Goal: Task Accomplishment & Management: Complete application form

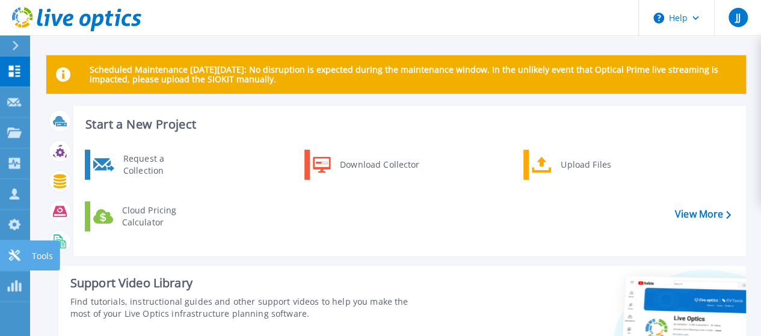
click at [12, 246] on link "Tools Tools" at bounding box center [15, 256] width 30 height 31
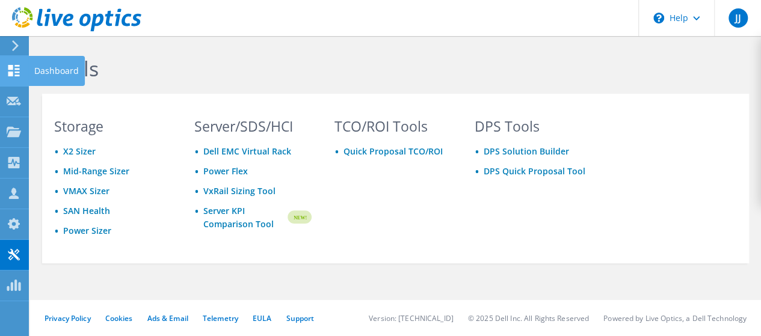
click at [11, 75] on use at bounding box center [13, 70] width 11 height 11
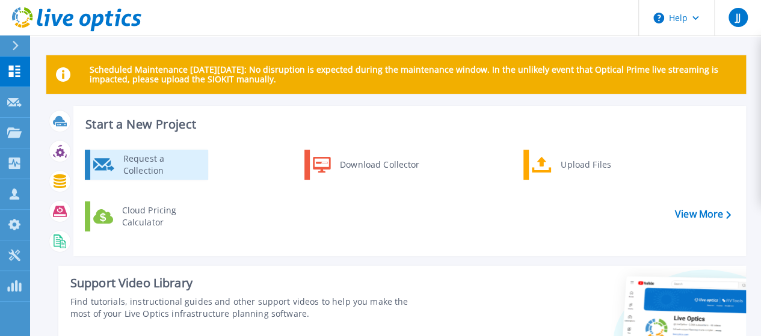
click at [191, 167] on div "Request a Collection" at bounding box center [161, 165] width 88 height 24
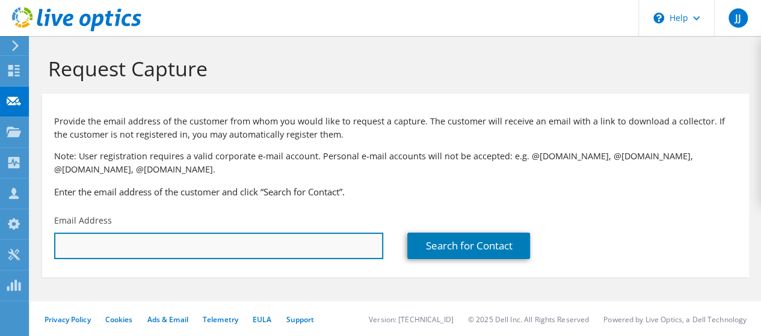
click at [279, 248] on input "text" at bounding box center [218, 246] width 329 height 26
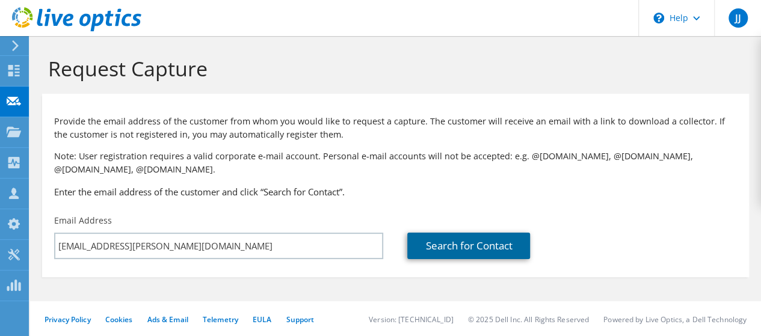
click at [490, 250] on link "Search for Contact" at bounding box center [468, 246] width 123 height 26
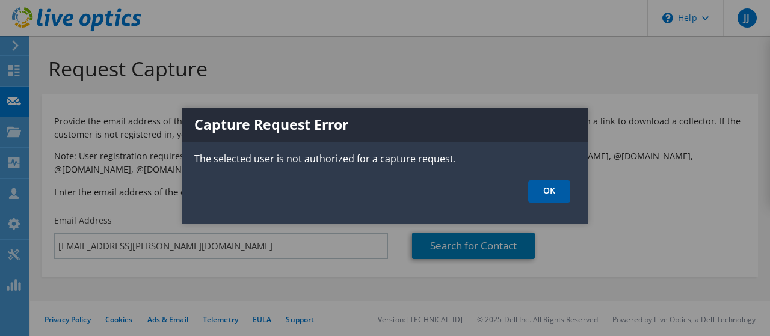
click at [550, 191] on link "OK" at bounding box center [549, 192] width 42 height 22
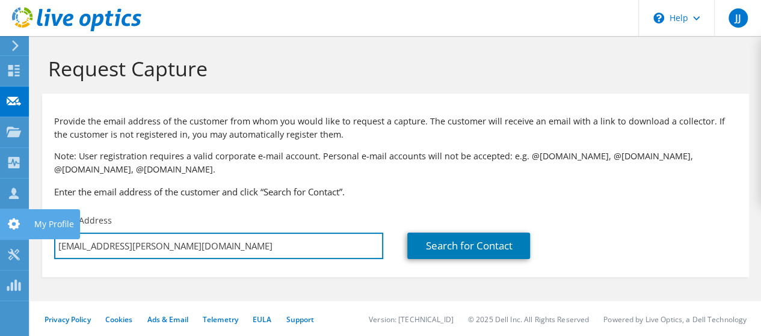
drag, startPoint x: 229, startPoint y: 248, endPoint x: 0, endPoint y: 239, distance: 228.9
click at [0, 239] on div "JJ Channel Partner Jibu James jibu.james@hilalcomputers.com HILAL COMPUTERS My …" at bounding box center [380, 169] width 761 height 338
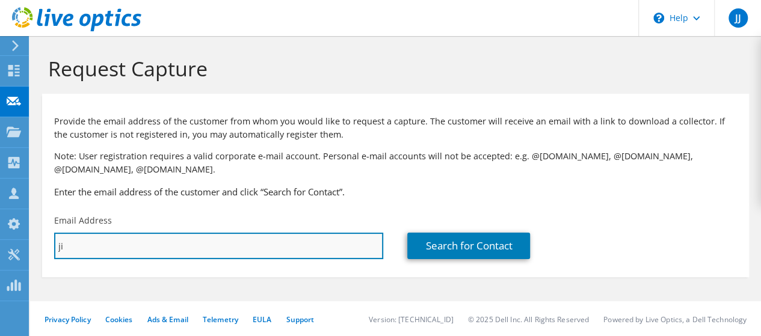
type input "j"
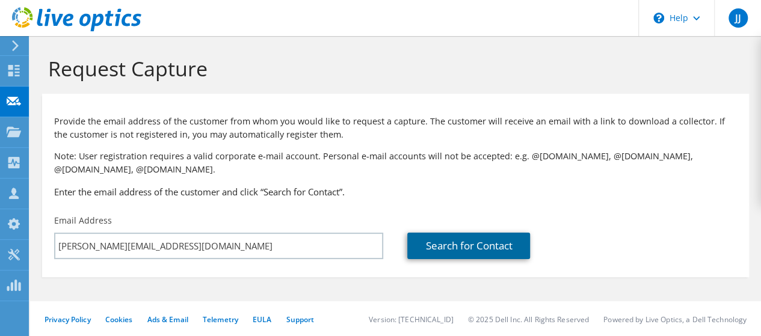
click at [481, 245] on link "Search for Contact" at bounding box center [468, 246] width 123 height 26
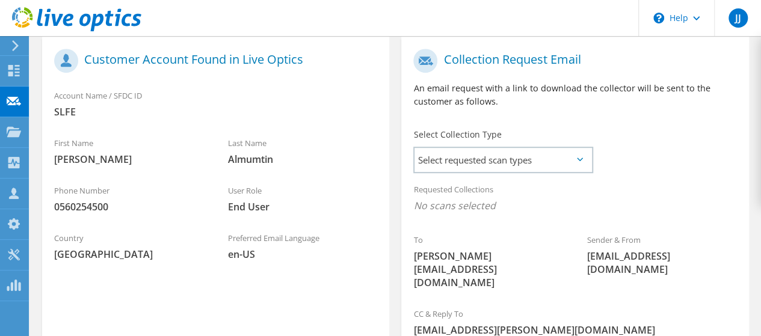
scroll to position [291, 0]
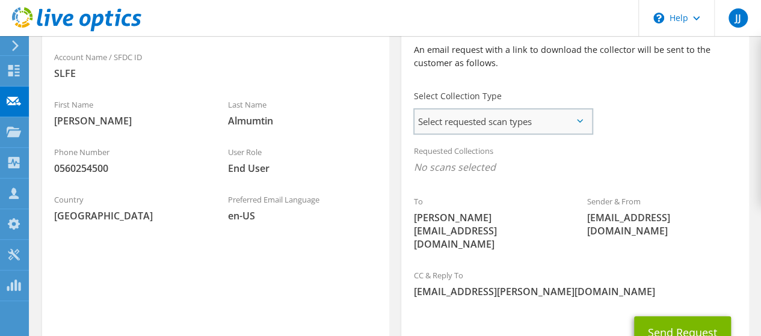
click at [578, 114] on span "Select requested scan types" at bounding box center [503, 122] width 177 height 24
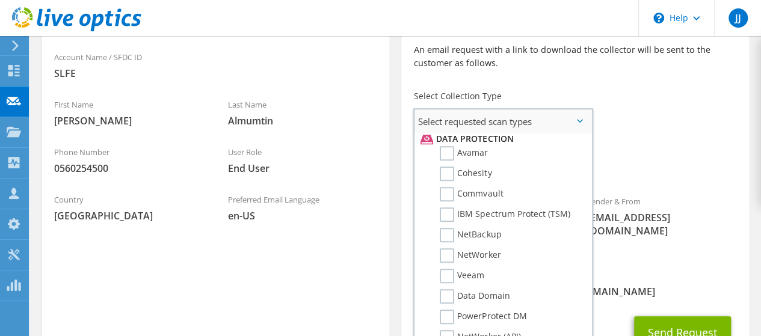
scroll to position [527, 0]
click at [450, 232] on label "NetBackup" at bounding box center [470, 233] width 61 height 14
click at [0, 0] on input "NetBackup" at bounding box center [0, 0] width 0 height 0
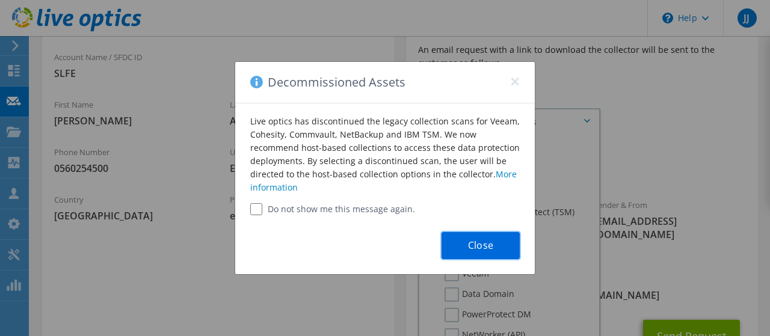
click at [500, 243] on button "Close" at bounding box center [481, 245] width 78 height 27
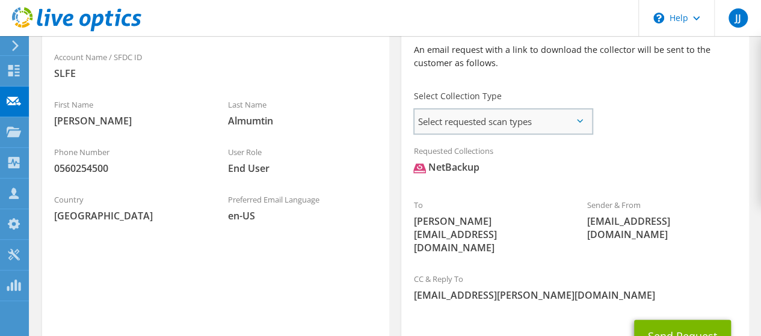
click at [573, 125] on span "Select requested scan types" at bounding box center [503, 122] width 177 height 24
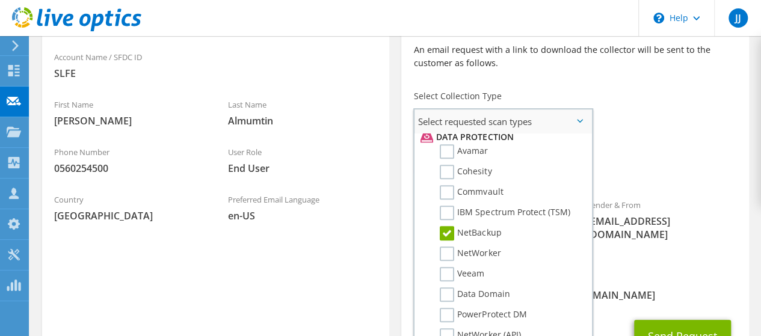
click at [451, 236] on label "NetBackup" at bounding box center [470, 233] width 61 height 14
click at [0, 0] on input "NetBackup" at bounding box center [0, 0] width 0 height 0
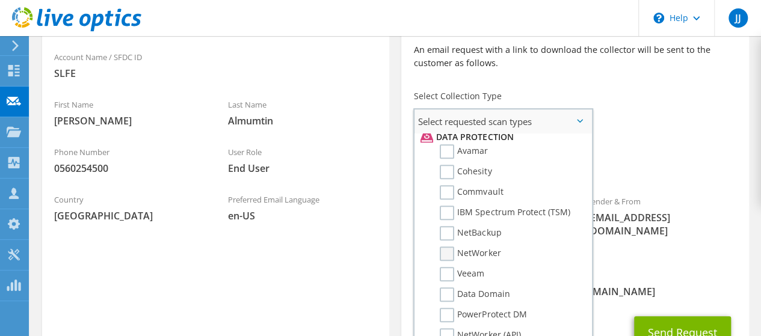
click at [449, 257] on label "NetWorker" at bounding box center [470, 254] width 61 height 14
click at [0, 0] on input "NetWorker" at bounding box center [0, 0] width 0 height 0
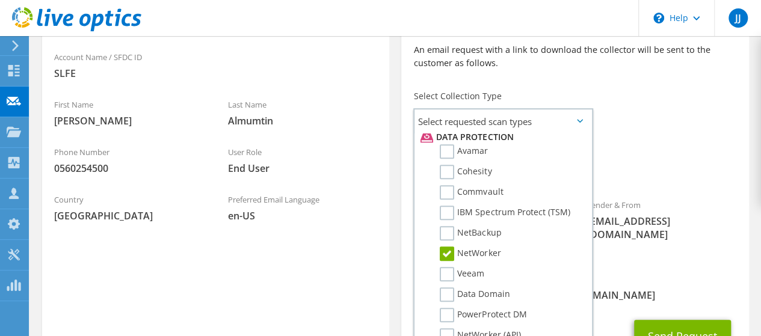
click at [715, 168] on span "NetWorker" at bounding box center [574, 171] width 323 height 20
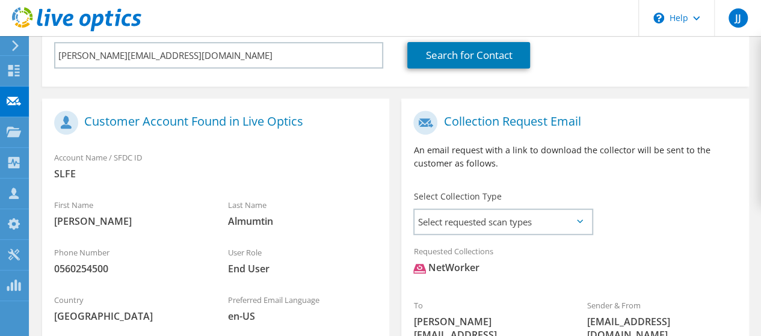
scroll to position [0, 0]
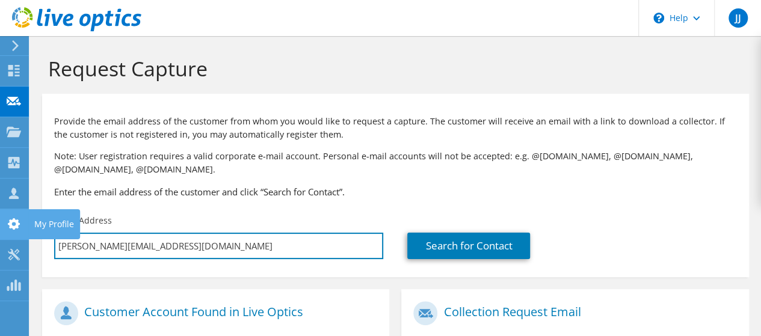
drag, startPoint x: 238, startPoint y: 247, endPoint x: 0, endPoint y: 229, distance: 238.9
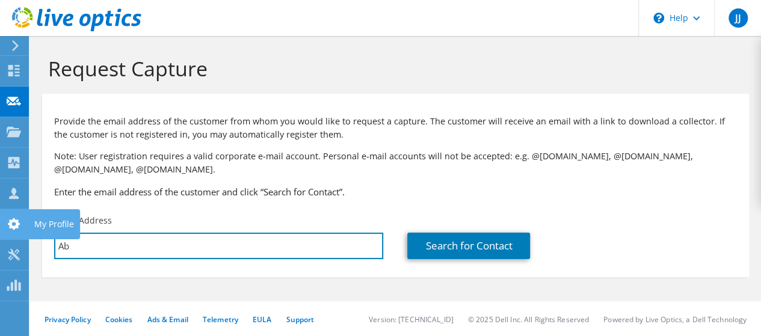
type input "A"
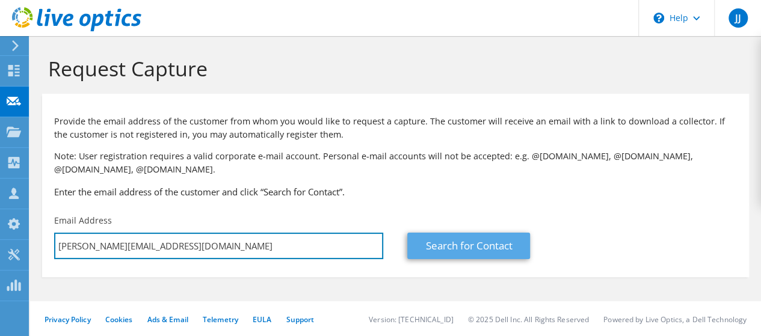
type input "abdulrahman.pulikkal@gib.com"
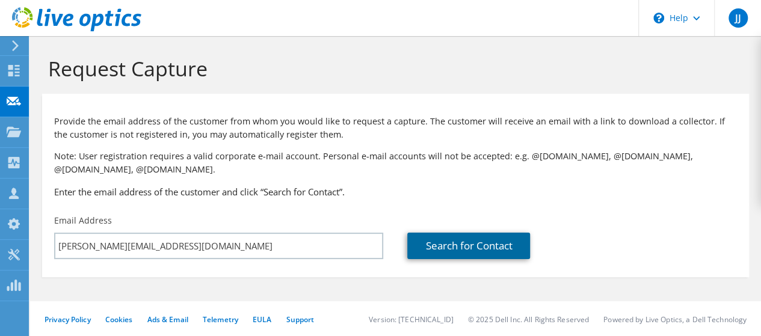
click at [457, 245] on link "Search for Contact" at bounding box center [468, 246] width 123 height 26
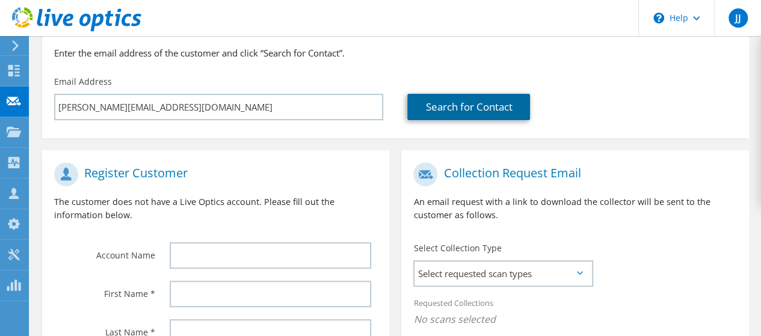
scroll to position [142, 0]
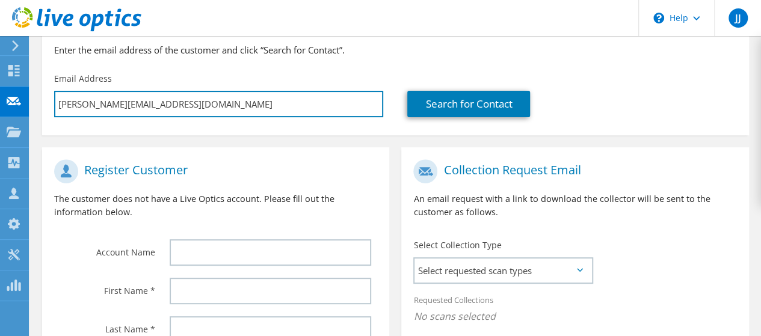
drag, startPoint x: 114, startPoint y: 105, endPoint x: 26, endPoint y: 96, distance: 88.3
click at [26, 96] on div "JJ Channel Partner Jibu James jibu.james@hilalcomputers.com HILAL COMPUTERS My …" at bounding box center [380, 220] width 761 height 725
click at [183, 91] on input "abdulrahman.pulikkal@gib.com" at bounding box center [218, 104] width 329 height 26
drag, startPoint x: 113, startPoint y: 103, endPoint x: 54, endPoint y: 103, distance: 58.4
click at [54, 103] on input "abdulrahman.pulikkal@gib.com" at bounding box center [218, 104] width 329 height 26
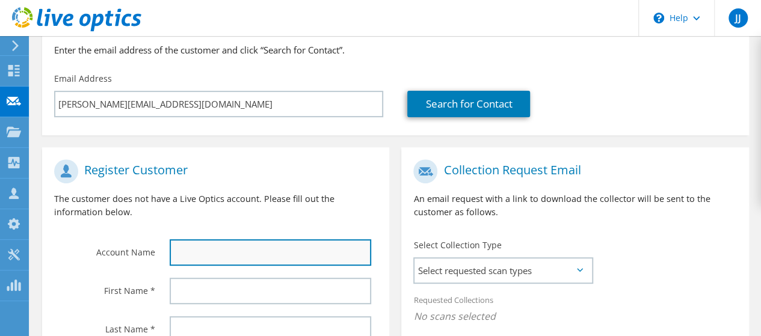
click at [260, 255] on input "text" at bounding box center [271, 253] width 202 height 26
paste input "abdulrahman"
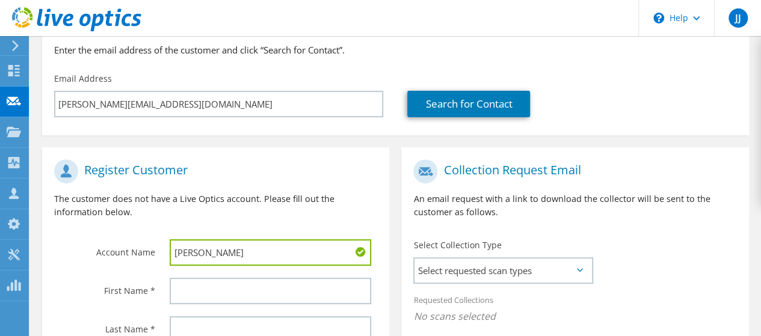
click at [177, 250] on input "abdulrahman" at bounding box center [271, 253] width 202 height 26
type input "Abdulrahman"
drag, startPoint x: 241, startPoint y: 253, endPoint x: 90, endPoint y: 254, distance: 150.4
click at [90, 254] on div "Account Name Abdulrahman" at bounding box center [215, 212] width 347 height 119
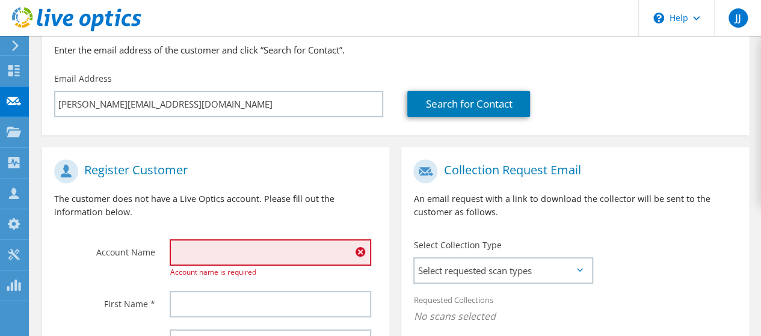
type input "g"
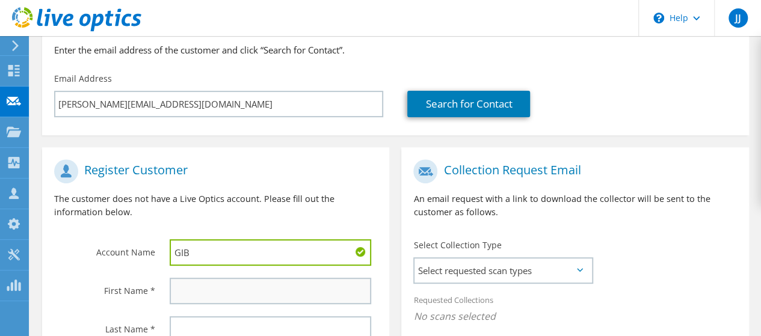
type input "GIB"
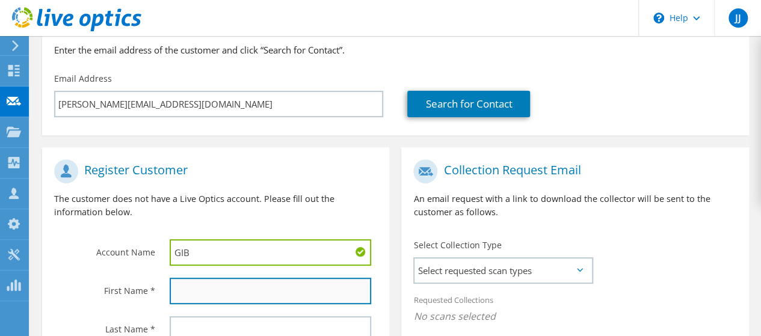
click at [195, 296] on input "text" at bounding box center [271, 291] width 202 height 26
paste input "abdulrahman"
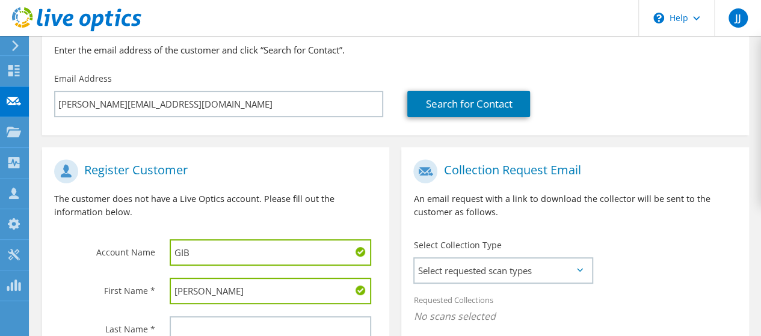
click at [179, 291] on input "abdulrahman" at bounding box center [271, 291] width 202 height 26
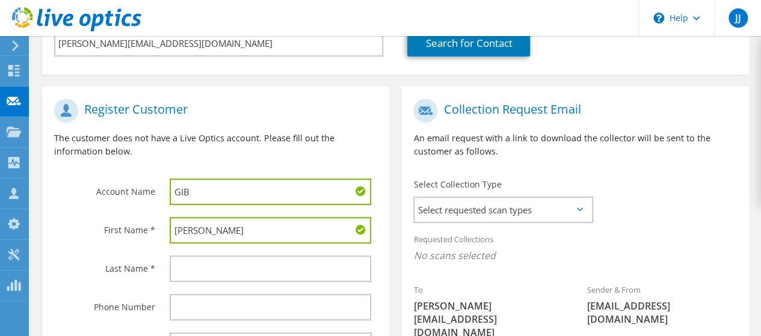
scroll to position [203, 0]
type input "Abdulrahman"
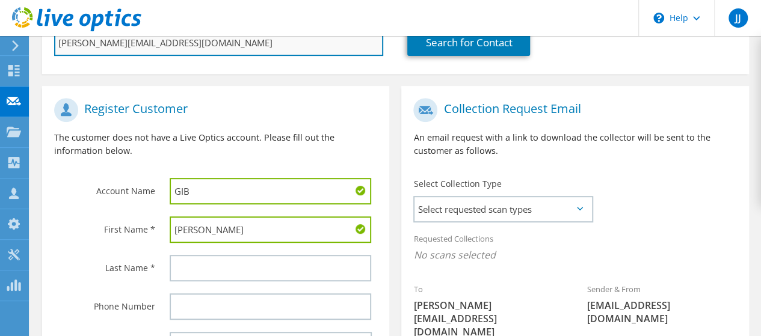
drag, startPoint x: 117, startPoint y: 42, endPoint x: 150, endPoint y: 42, distance: 33.1
click at [150, 42] on input "abdulrahman.pulikkal@gib.com" at bounding box center [218, 42] width 329 height 26
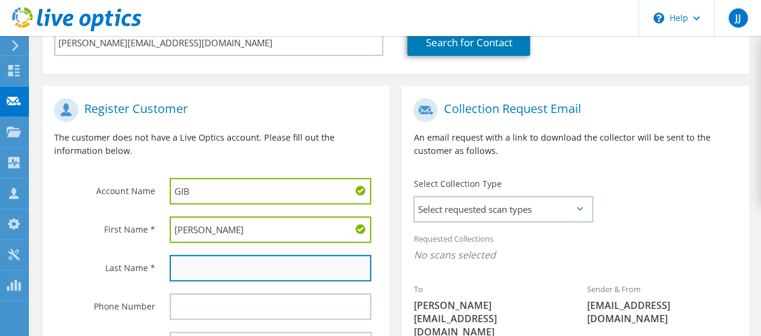
click at [229, 277] on input "text" at bounding box center [271, 268] width 202 height 26
paste input "pulikkal"
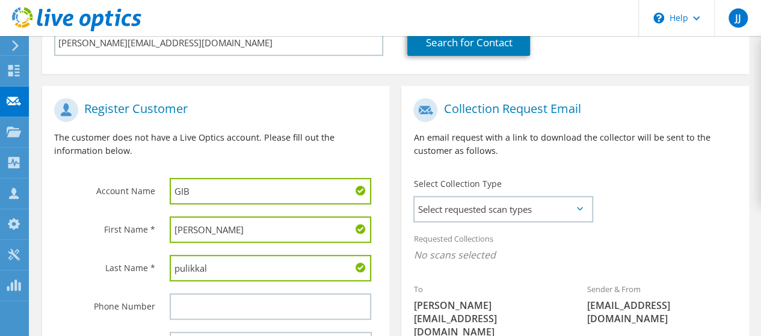
click at [179, 271] on input "pulikkal" at bounding box center [271, 268] width 202 height 26
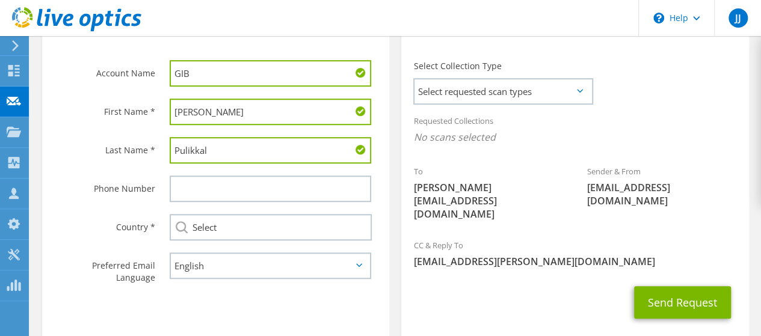
scroll to position [328, 0]
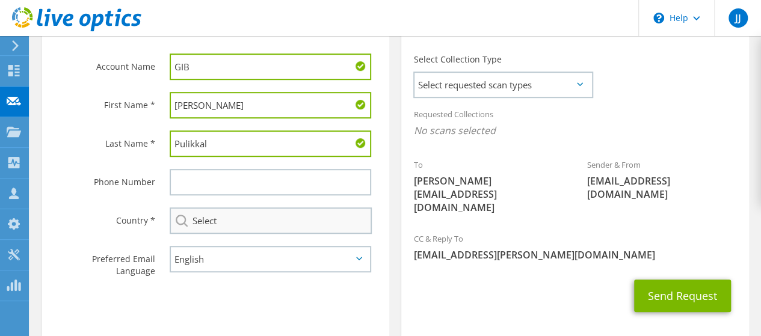
type input "Pulikkal"
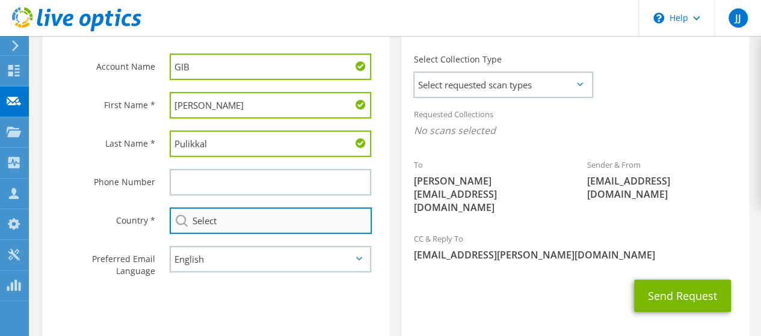
click at [258, 226] on input "Select" at bounding box center [271, 221] width 202 height 26
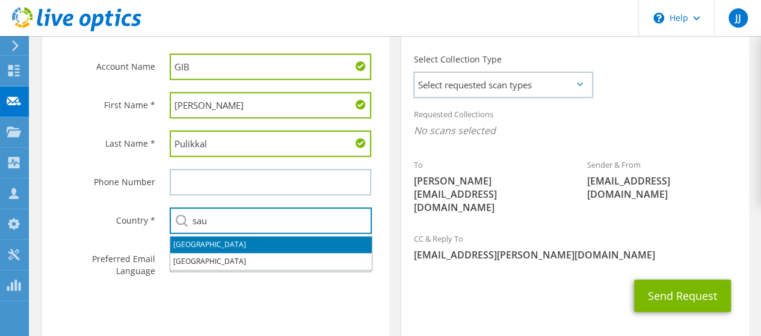
click at [205, 247] on li "[GEOGRAPHIC_DATA]" at bounding box center [271, 244] width 202 height 17
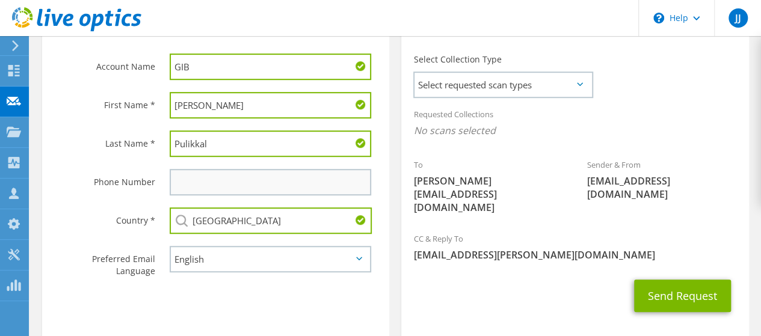
type input "[GEOGRAPHIC_DATA]"
click at [238, 183] on input "text" at bounding box center [271, 182] width 202 height 26
type input "0507387526"
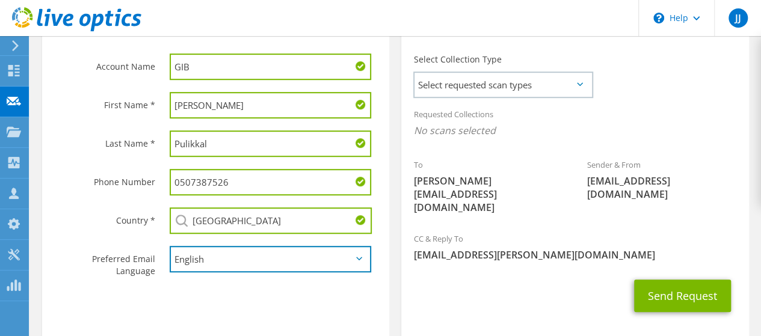
click at [248, 261] on select "English Deutsch Español Français Italiano Polski Português Русский 한국어 中文 日本語" at bounding box center [271, 259] width 202 height 26
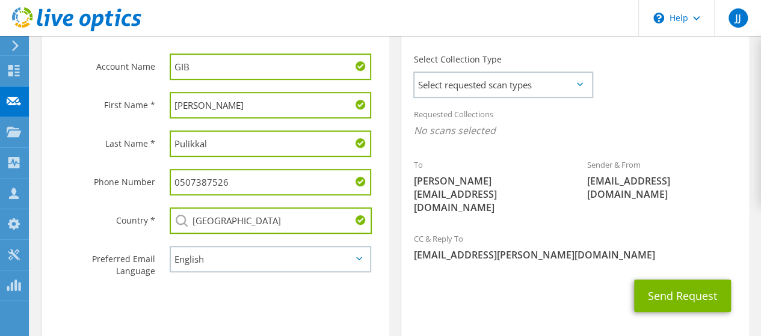
click at [413, 295] on section "Collection Request Email An email request with a link to download the collector…" at bounding box center [574, 148] width 347 height 375
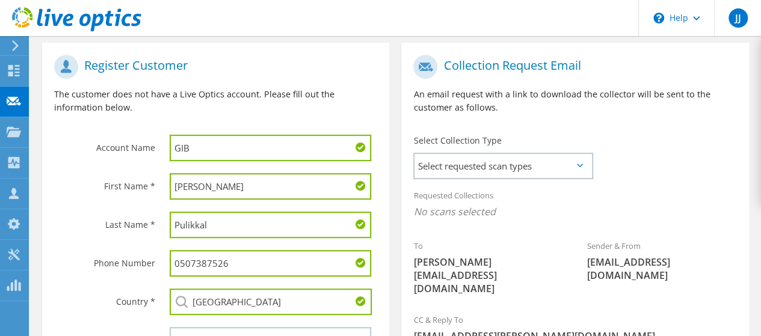
scroll to position [248, 0]
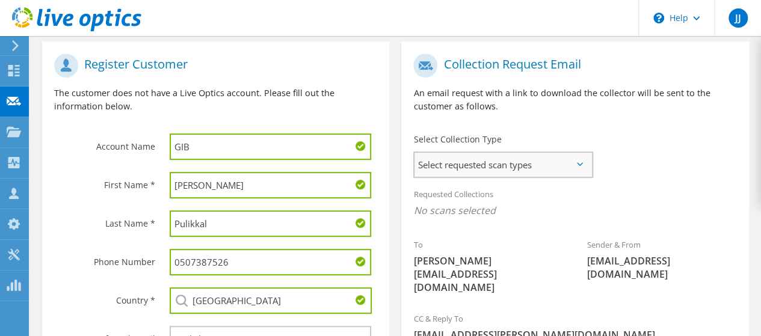
click at [582, 169] on span "Select requested scan types" at bounding box center [503, 165] width 177 height 24
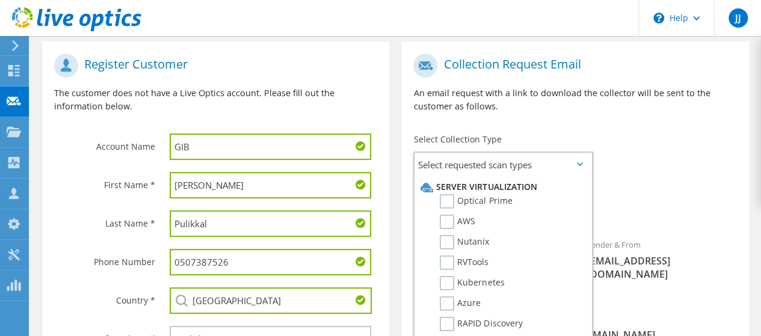
scroll to position [362, 0]
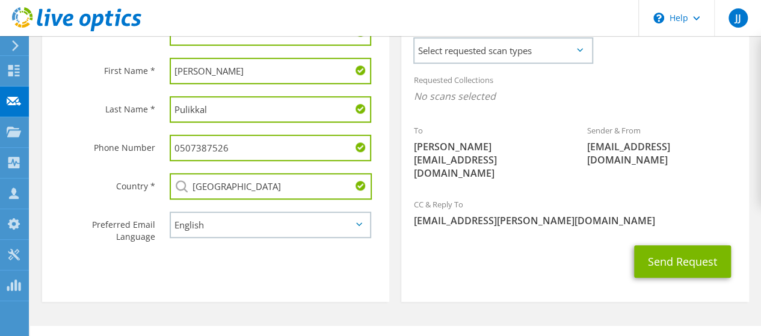
click at [578, 51] on icon at bounding box center [580, 50] width 6 height 4
click at [576, 49] on span "Select requested scan types" at bounding box center [503, 51] width 177 height 24
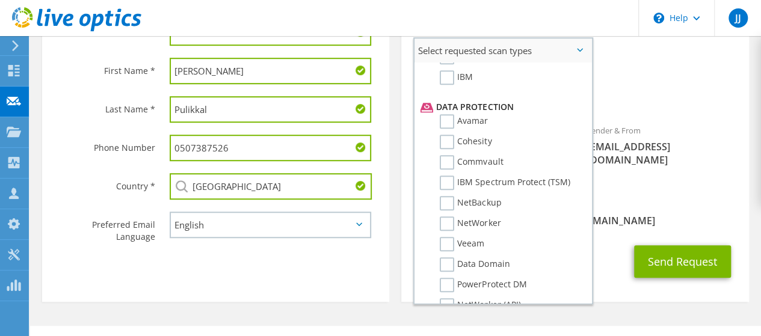
scroll to position [572, 0]
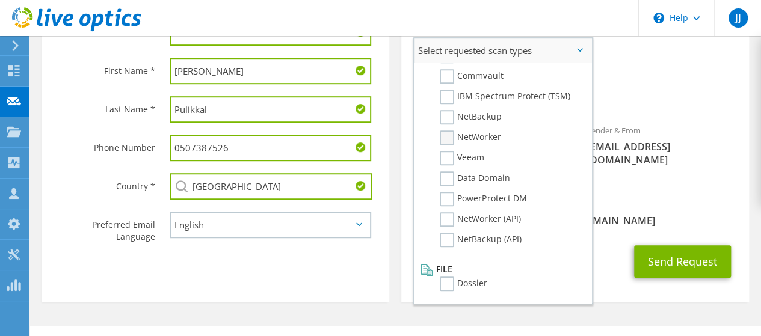
click at [449, 135] on label "NetWorker" at bounding box center [470, 138] width 61 height 14
click at [0, 0] on input "NetWorker" at bounding box center [0, 0] width 0 height 0
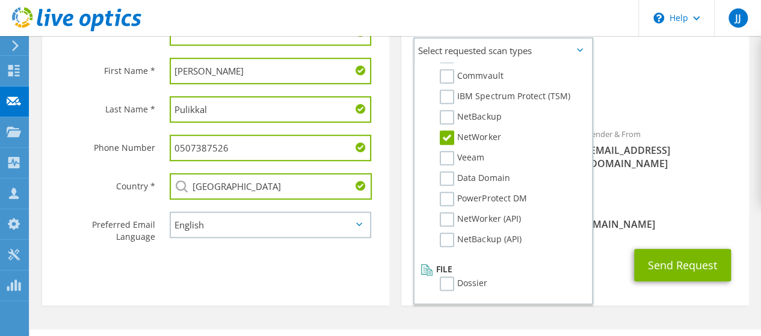
click at [682, 96] on span "NetWorker" at bounding box center [574, 100] width 323 height 20
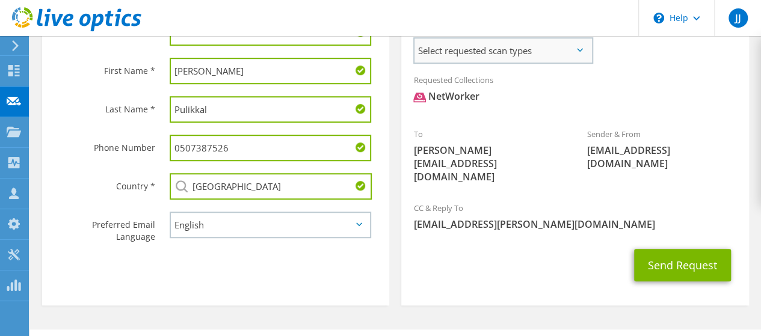
click at [589, 49] on span "Select requested scan types" at bounding box center [503, 51] width 177 height 24
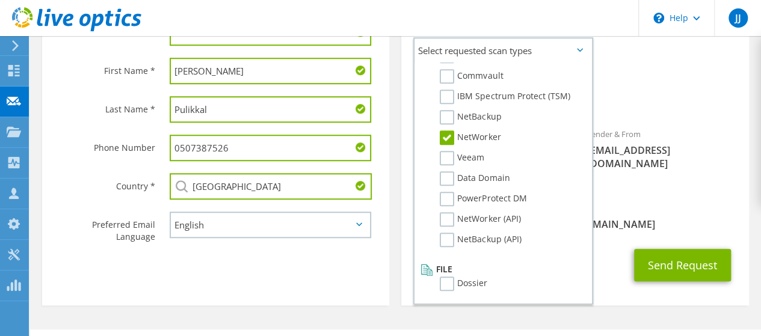
click at [670, 82] on div "Requested Collections No scans selected NetWorker" at bounding box center [574, 91] width 347 height 48
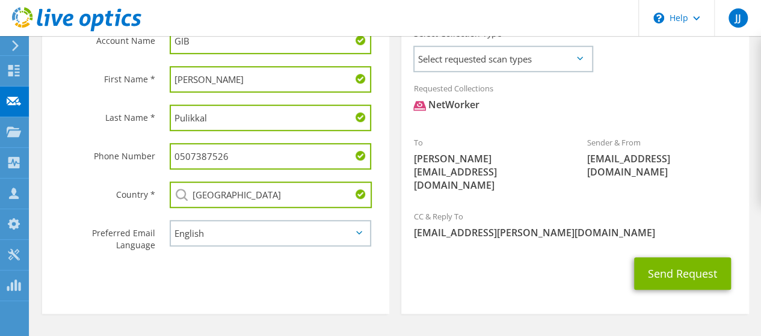
scroll to position [354, 0]
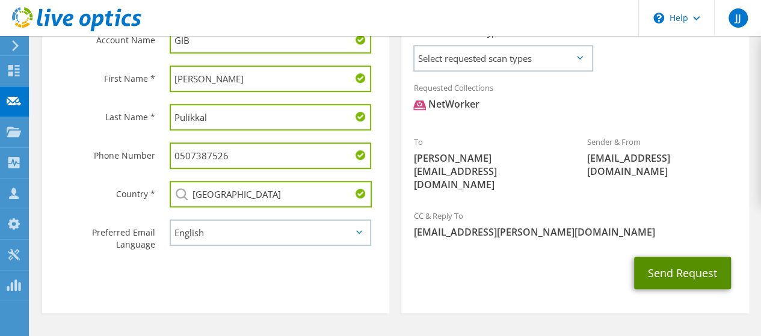
click at [670, 257] on button "Send Request" at bounding box center [682, 273] width 97 height 32
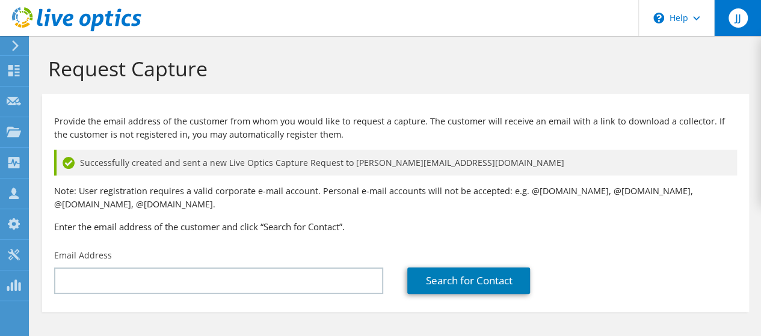
click at [733, 19] on span "JJ" at bounding box center [738, 17] width 19 height 19
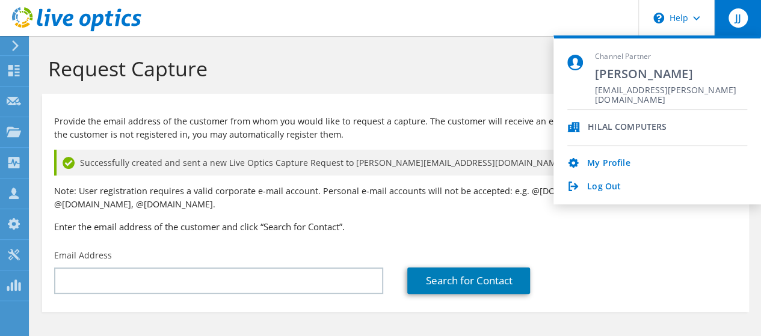
click at [658, 230] on h3 "Enter the email address of the customer and click “Search for Contact”." at bounding box center [395, 226] width 683 height 13
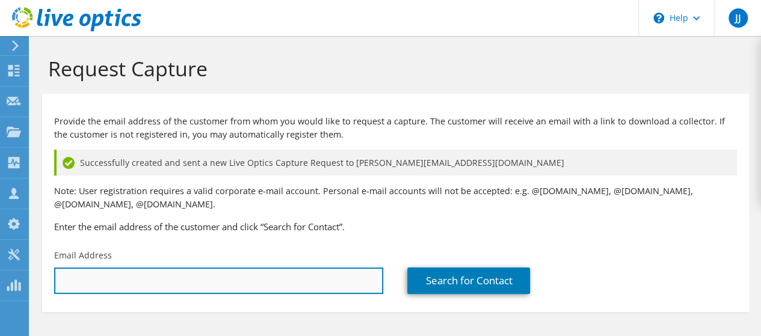
click at [215, 281] on input "text" at bounding box center [218, 281] width 329 height 26
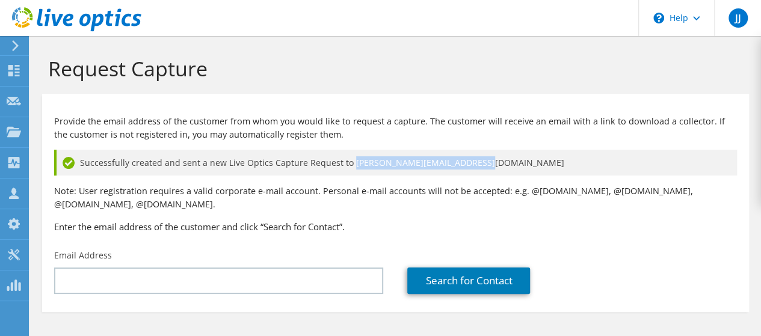
drag, startPoint x: 347, startPoint y: 159, endPoint x: 474, endPoint y: 161, distance: 127.0
click at [474, 161] on div "Successfully created and sent a new Live Optics Capture Request to abdulrahman.…" at bounding box center [395, 163] width 683 height 26
copy span "abdulrahman.pulikkal@gib.com"
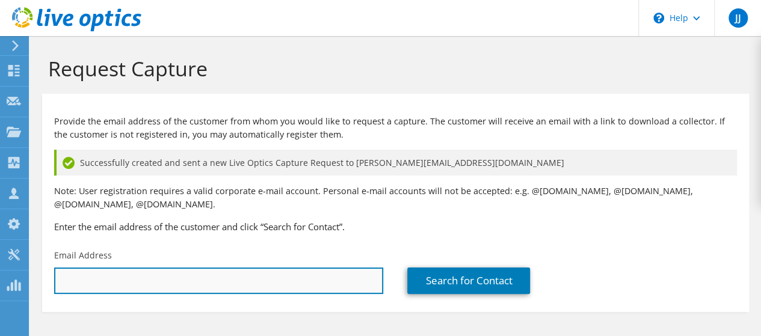
click at [182, 286] on input "text" at bounding box center [218, 281] width 329 height 26
paste input "abdulrahman.pulikkal@gib.com"
click at [142, 277] on input "abdulrahman.pulikkal@gib.com" at bounding box center [218, 281] width 329 height 26
click at [213, 276] on input "abdulrahman.pulikaal@gib.com" at bounding box center [218, 281] width 329 height 26
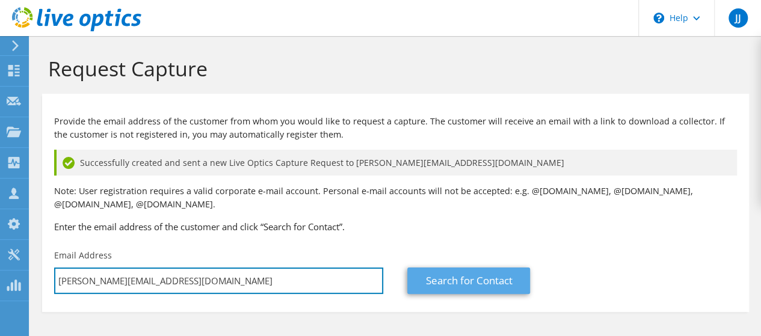
type input "abdulrahman.pulikaal@gib.com"
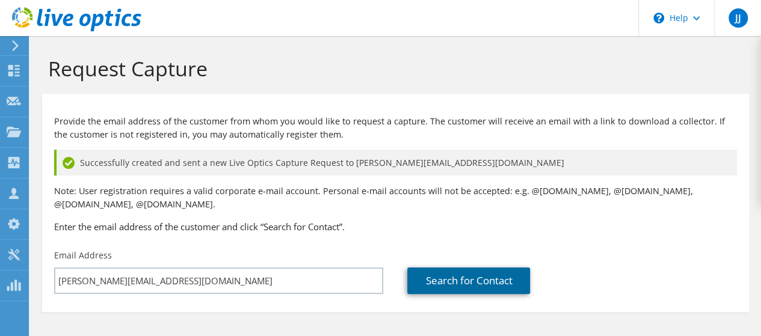
click at [466, 279] on link "Search for Contact" at bounding box center [468, 281] width 123 height 26
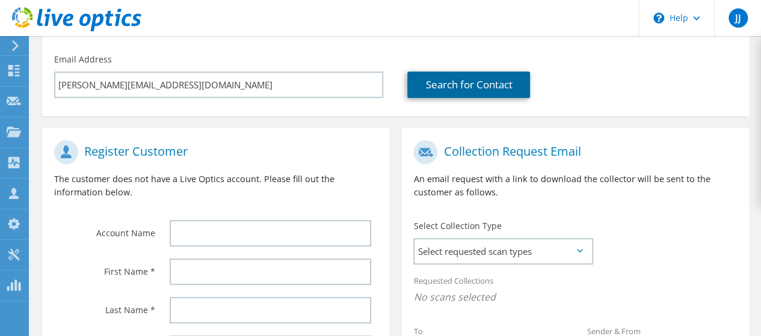
scroll to position [197, 0]
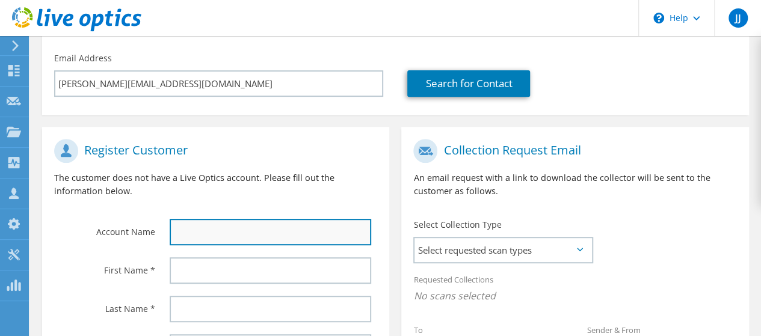
click at [199, 235] on input "text" at bounding box center [271, 232] width 202 height 26
type input "GIB"
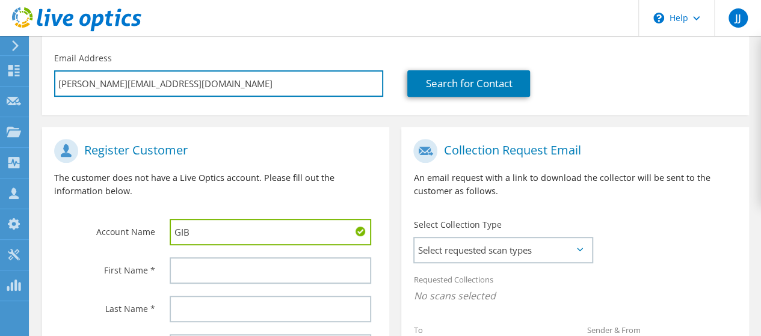
drag, startPoint x: 113, startPoint y: 85, endPoint x: 38, endPoint y: 88, distance: 75.3
click at [38, 88] on section "Request Capture Provide the email address of the customer from whom you would l…" at bounding box center [395, 200] width 731 height 723
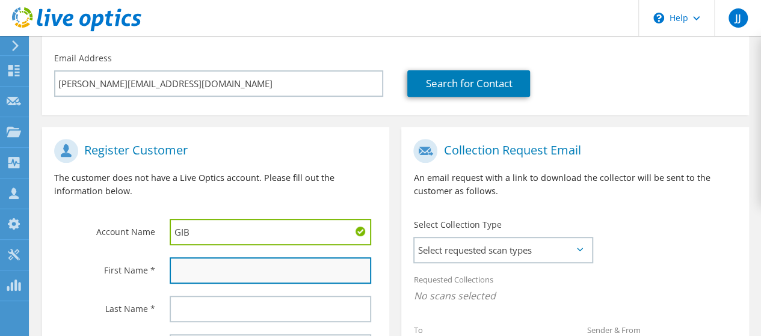
click at [188, 275] on input "text" at bounding box center [271, 271] width 202 height 26
paste input "abdulrahman"
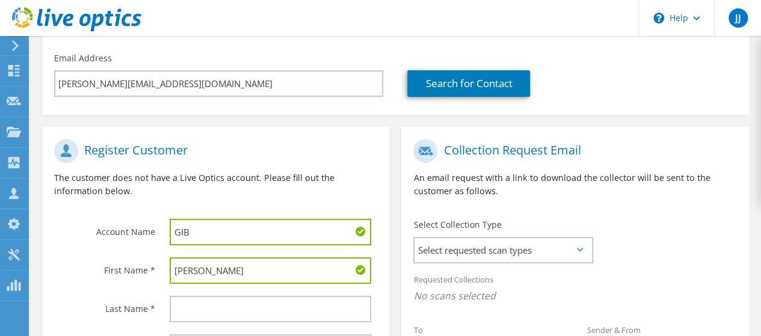
click at [178, 268] on input "abdulrahman" at bounding box center [271, 271] width 202 height 26
type input "Abdulrahman"
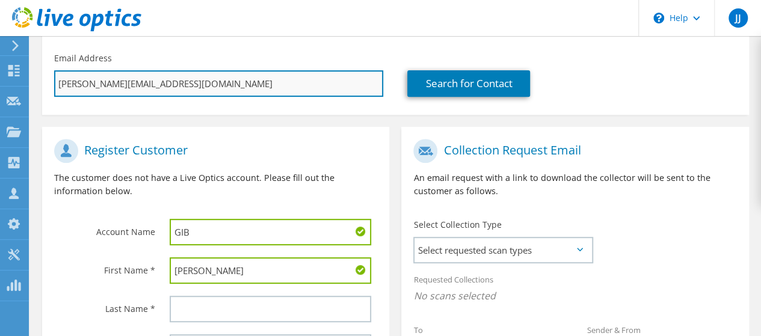
drag, startPoint x: 151, startPoint y: 82, endPoint x: 120, endPoint y: 82, distance: 30.7
click at [120, 82] on input "abdulrahman.pulikaal@gib.com" at bounding box center [218, 83] width 329 height 26
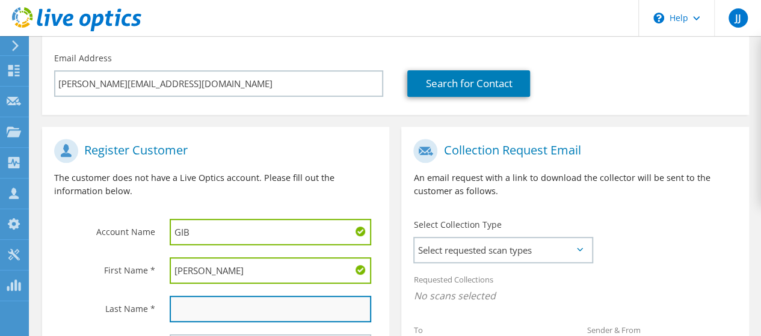
click at [206, 299] on input "text" at bounding box center [271, 309] width 202 height 26
paste input "pulikaal"
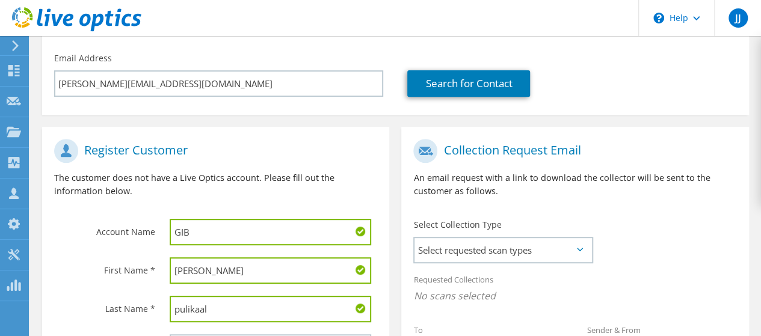
click at [181, 310] on input "pulikaal" at bounding box center [271, 309] width 202 height 26
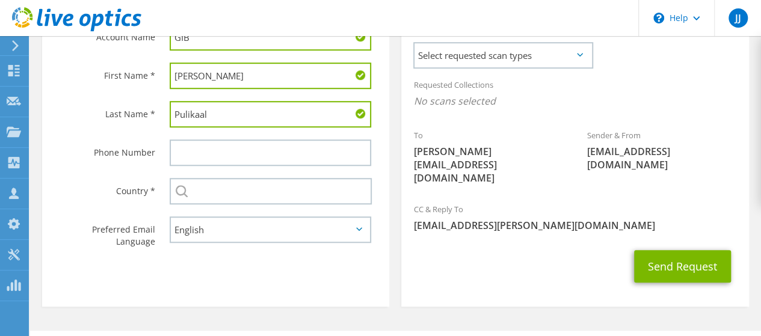
scroll to position [396, 0]
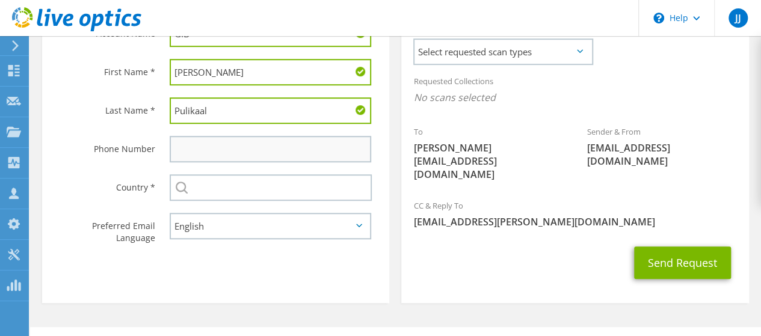
type input "Pulikaal"
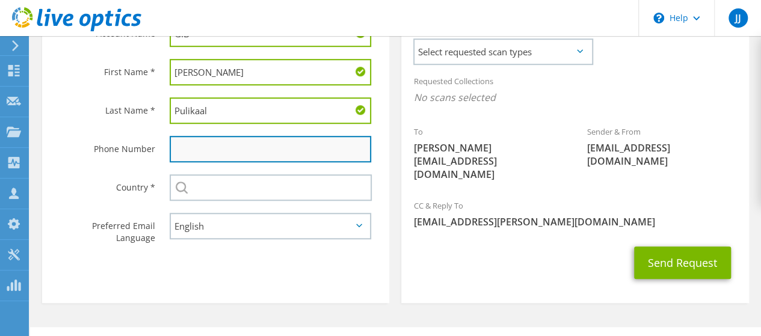
click at [263, 145] on input "text" at bounding box center [271, 149] width 202 height 26
type input "0507387526"
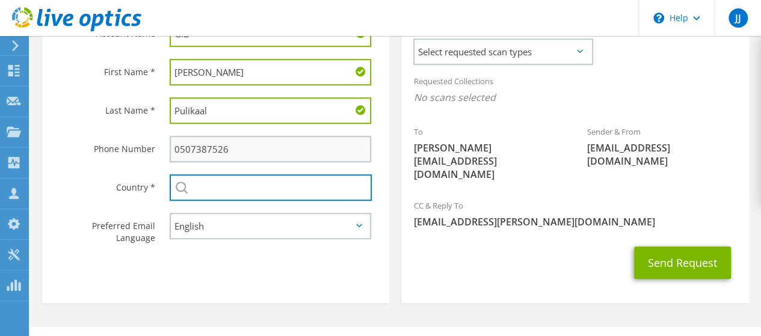
type input "[GEOGRAPHIC_DATA]"
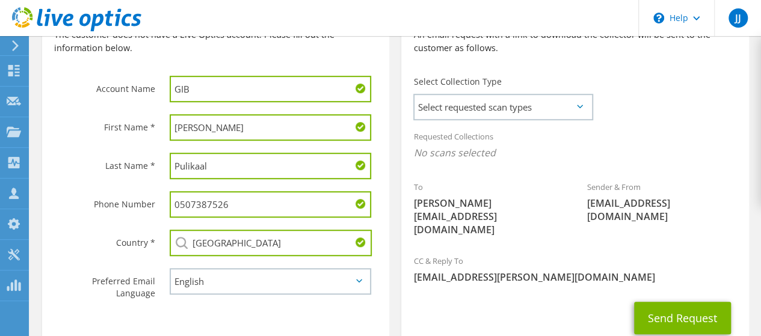
scroll to position [335, 0]
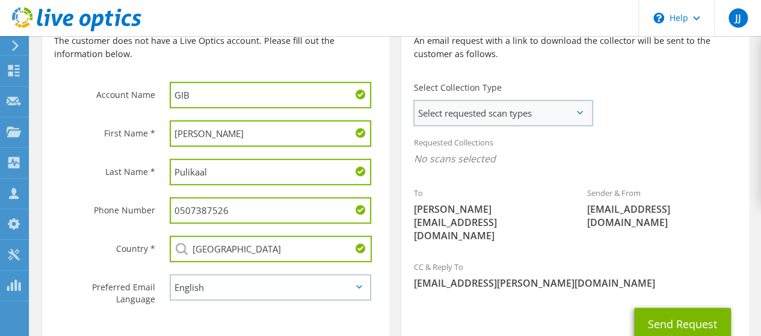
click at [573, 118] on span "Select requested scan types" at bounding box center [503, 113] width 177 height 24
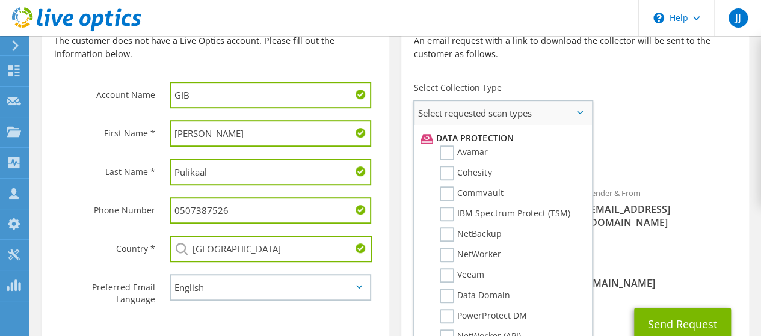
scroll to position [519, 0]
click at [449, 232] on label "NetBackup" at bounding box center [470, 233] width 61 height 14
click at [0, 0] on input "NetBackup" at bounding box center [0, 0] width 0 height 0
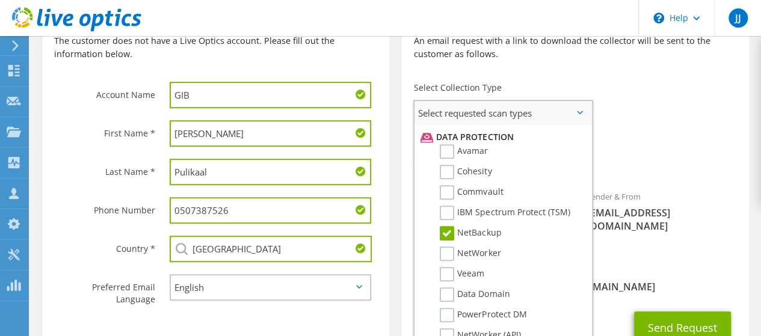
click at [449, 232] on label "NetBackup" at bounding box center [470, 233] width 61 height 14
click at [0, 0] on input "NetBackup" at bounding box center [0, 0] width 0 height 0
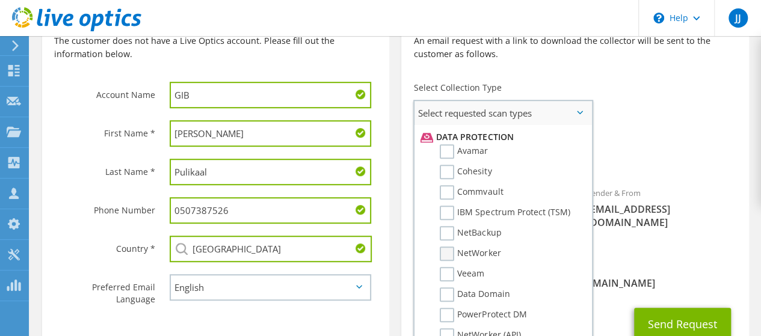
click at [448, 255] on label "NetWorker" at bounding box center [470, 254] width 61 height 14
click at [0, 0] on input "NetWorker" at bounding box center [0, 0] width 0 height 0
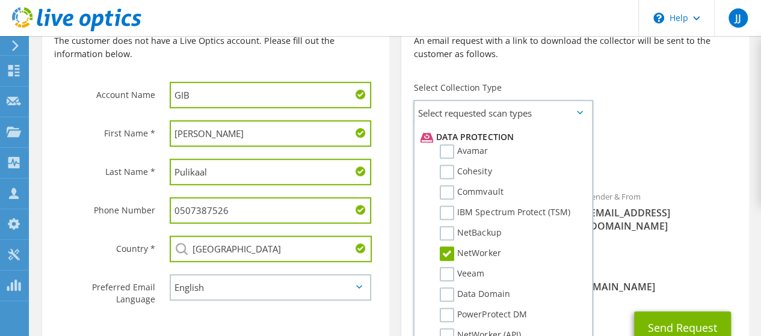
click at [698, 258] on div "CC & Reply To jibu.james@hilalcomputers.com" at bounding box center [574, 279] width 347 height 42
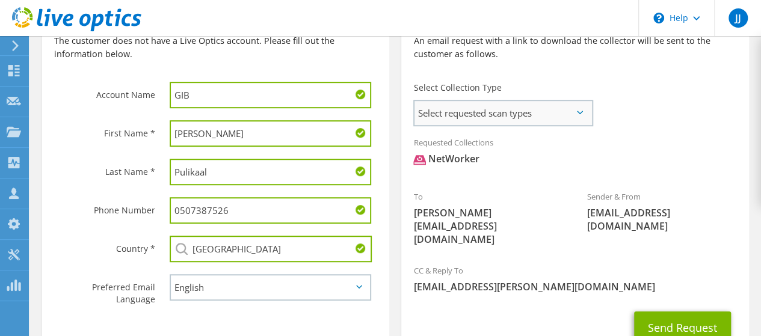
click at [579, 107] on span "Select requested scan types" at bounding box center [503, 113] width 177 height 24
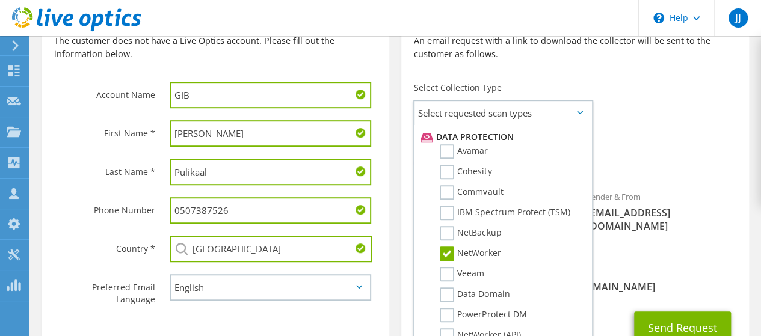
click at [657, 258] on div "CC & Reply To jibu.james@hilalcomputers.com" at bounding box center [574, 279] width 347 height 42
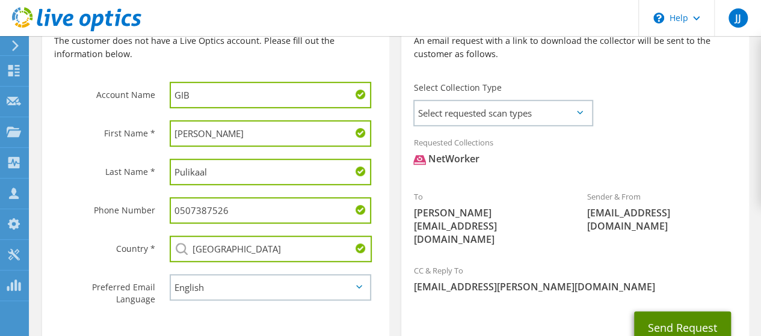
click at [681, 312] on button "Send Request" at bounding box center [682, 328] width 97 height 32
